Goal: Browse casually: Explore the website without a specific task or goal

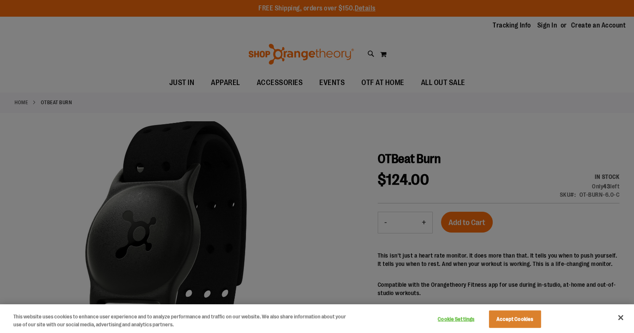
click at [242, 106] on div at bounding box center [317, 166] width 634 height 333
click at [287, 144] on div at bounding box center [317, 166] width 634 height 333
click at [506, 311] on button "Accept Cookies" at bounding box center [515, 318] width 52 height 17
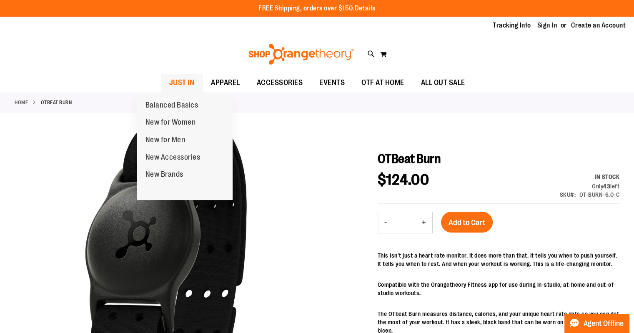
click at [169, 87] on span "JUST IN" at bounding box center [181, 82] width 25 height 19
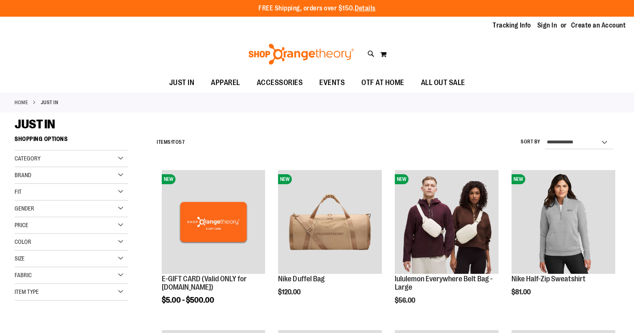
scroll to position [39, 0]
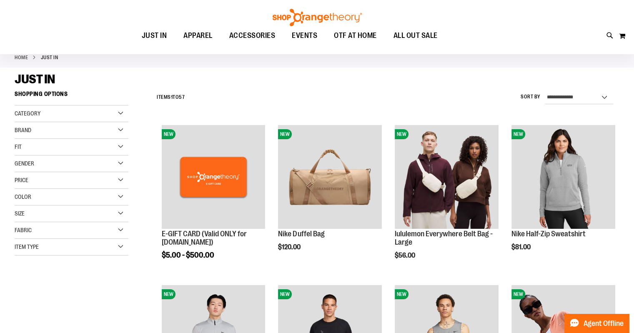
scroll to position [21, 0]
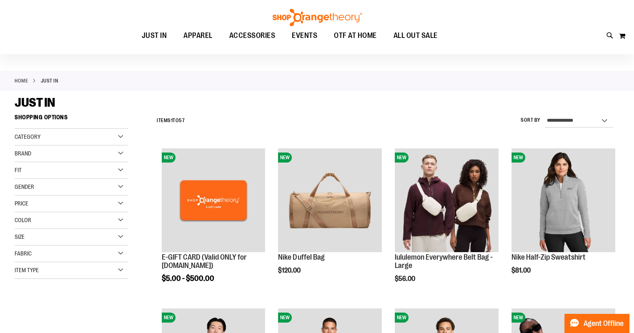
click at [62, 135] on div "Category" at bounding box center [72, 137] width 114 height 17
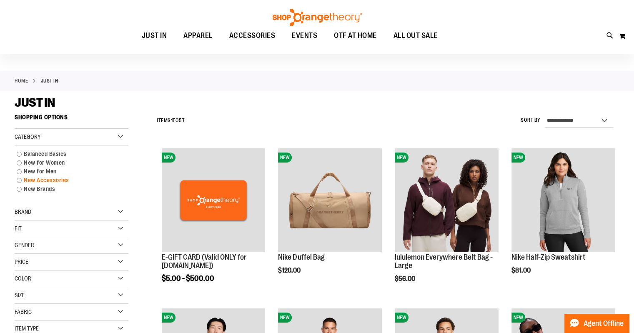
click at [50, 181] on link "New Accessories" at bounding box center [66, 180] width 109 height 9
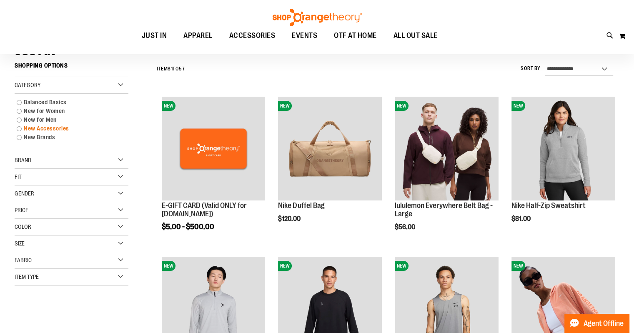
scroll to position [77, 0]
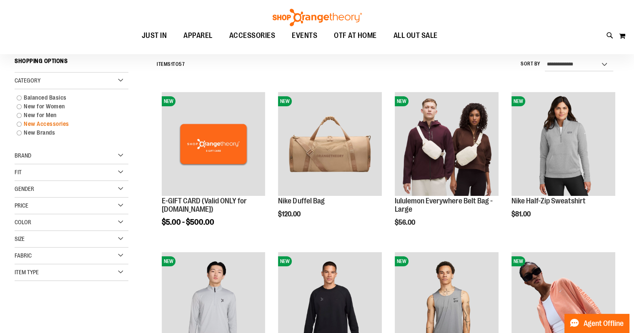
click at [18, 124] on link "New Accessories" at bounding box center [66, 124] width 109 height 9
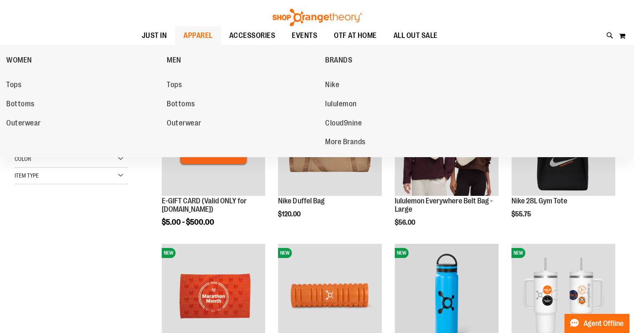
drag, startPoint x: 18, startPoint y: 124, endPoint x: 207, endPoint y: 40, distance: 206.6
click at [207, 40] on link "APPAREL" at bounding box center [198, 35] width 46 height 19
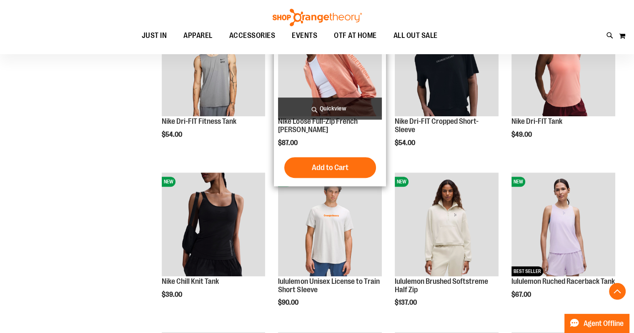
scroll to position [231, 0]
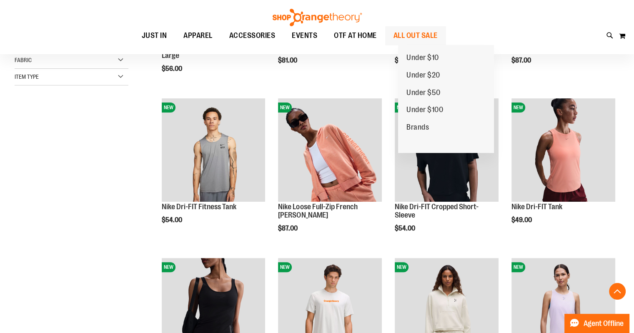
click at [427, 35] on span "ALL OUT SALE" at bounding box center [415, 35] width 44 height 19
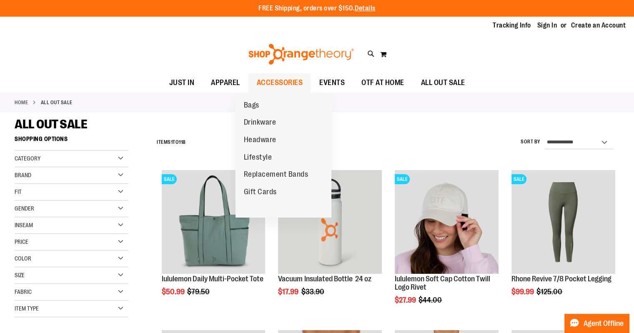
click at [274, 89] on span "ACCESSORIES" at bounding box center [280, 82] width 46 height 19
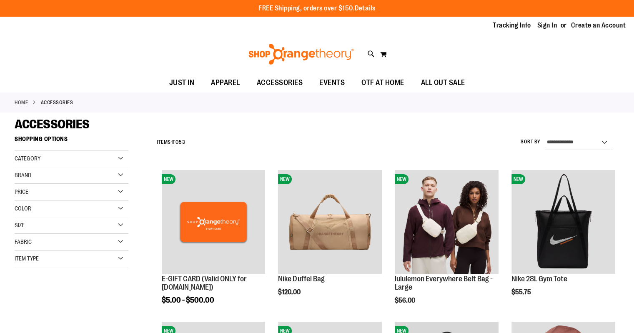
click at [570, 140] on select "**********" at bounding box center [579, 142] width 68 height 13
select select "**********"
click at [545, 136] on select "**********" at bounding box center [579, 142] width 68 height 13
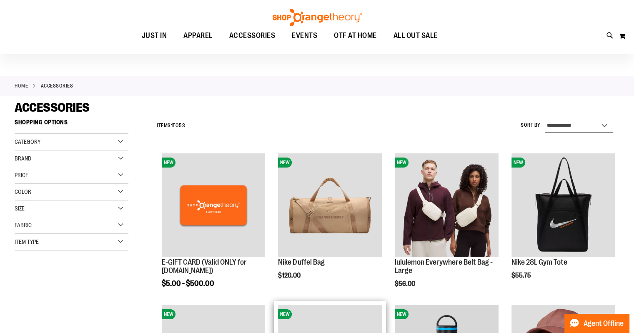
scroll to position [11, 0]
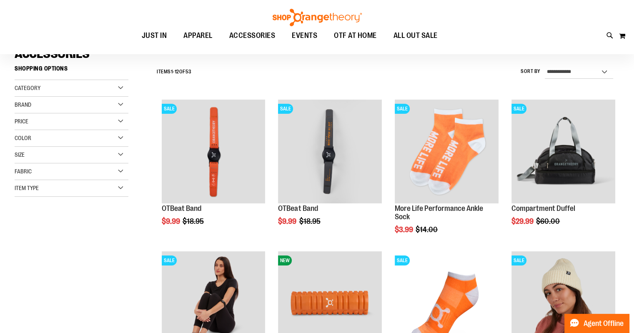
scroll to position [70, 0]
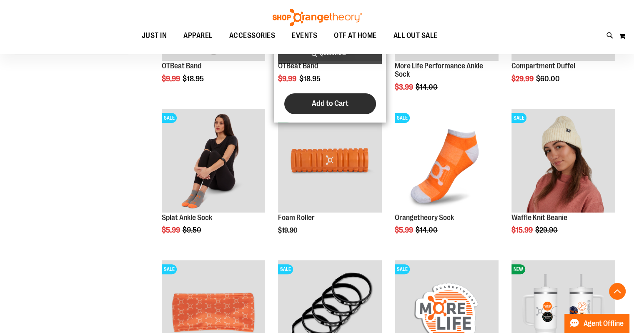
scroll to position [220, 0]
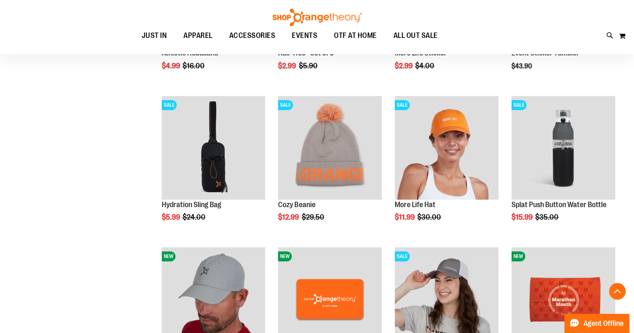
scroll to position [529, 0]
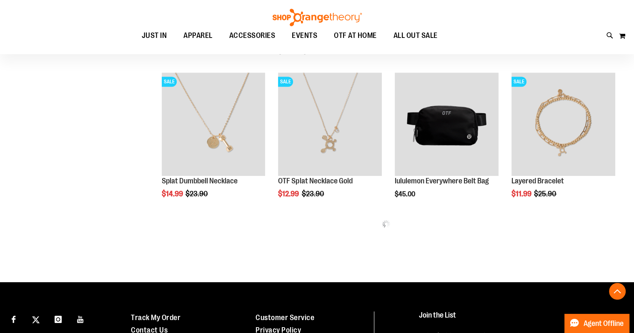
scroll to position [854, 0]
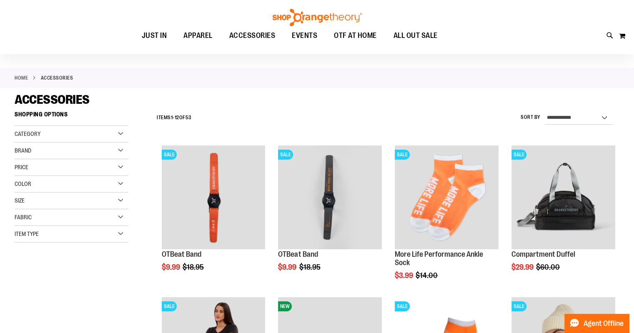
scroll to position [24, 0]
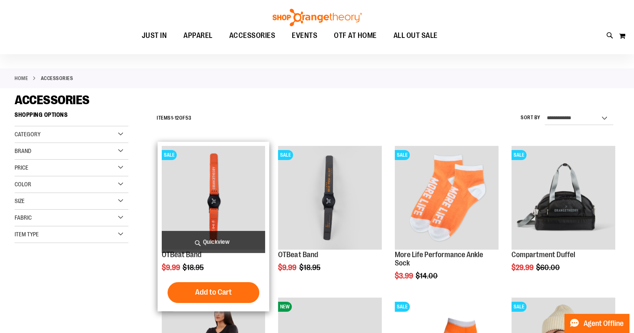
click at [237, 182] on img "product" at bounding box center [214, 198] width 104 height 104
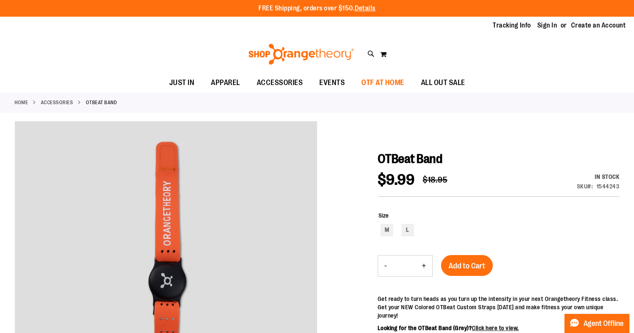
click at [384, 82] on span "OTF AT HOME" at bounding box center [382, 82] width 43 height 19
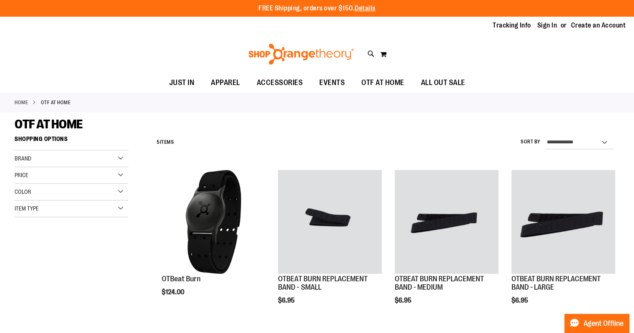
click at [30, 103] on li "Home" at bounding box center [28, 102] width 26 height 7
click at [26, 103] on link "Home" at bounding box center [21, 102] width 13 height 7
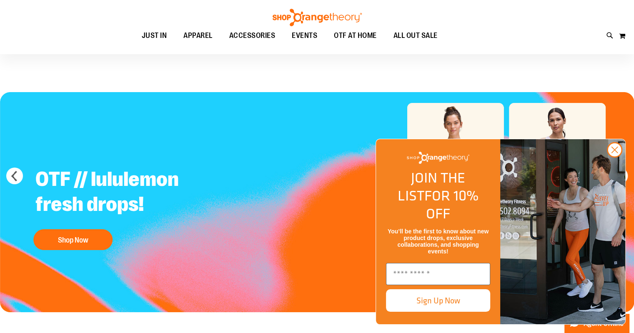
scroll to position [180, 0]
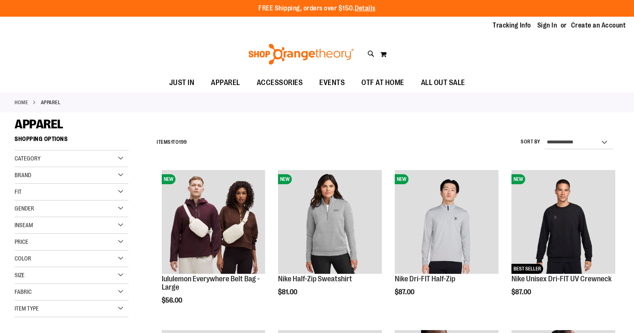
scroll to position [303, 0]
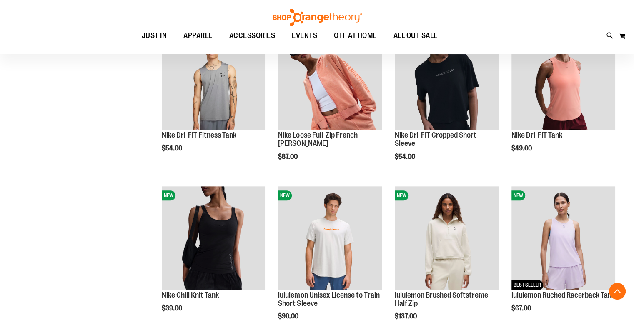
scroll to position [231, 0]
